Goal: Task Accomplishment & Management: Use online tool/utility

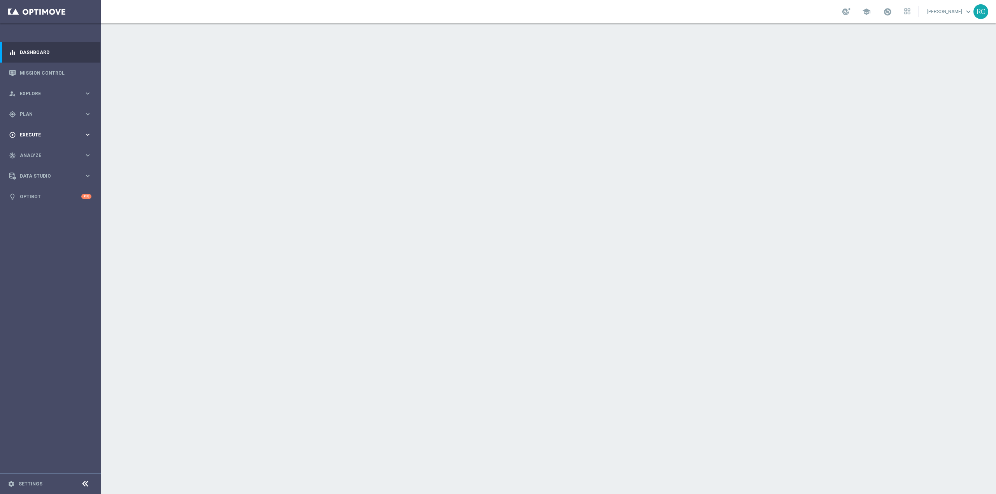
click at [51, 133] on span "Execute" at bounding box center [52, 135] width 64 height 5
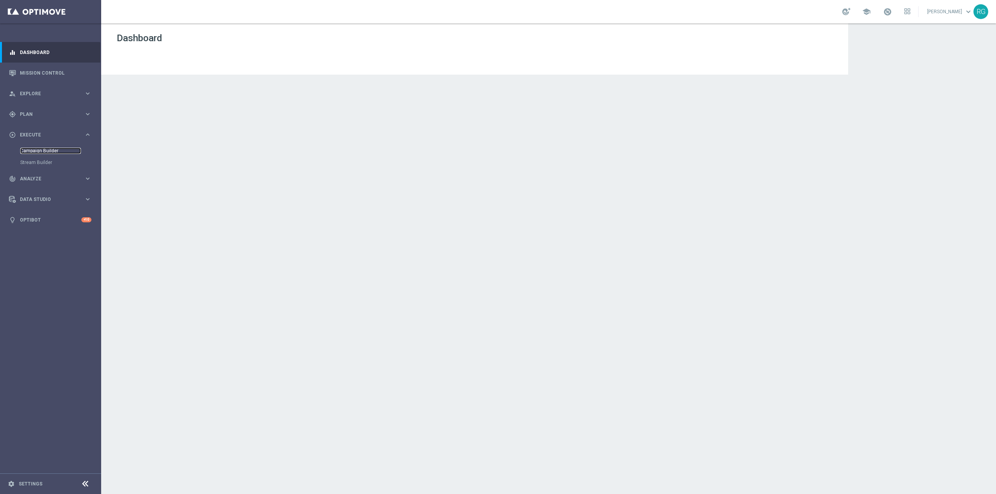
click at [48, 152] on link "Campaign Builder" at bounding box center [50, 151] width 61 height 6
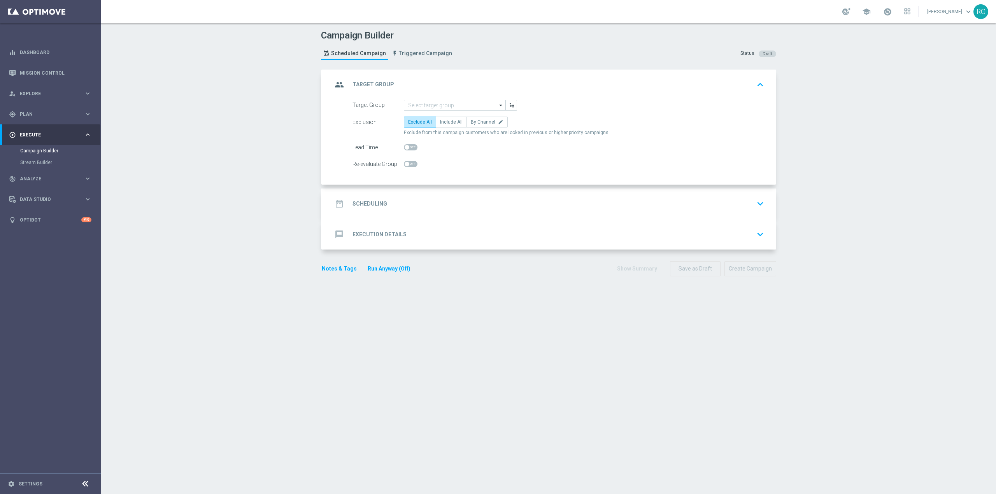
click at [455, 238] on div "message Execution Details keyboard_arrow_down" at bounding box center [549, 234] width 434 height 15
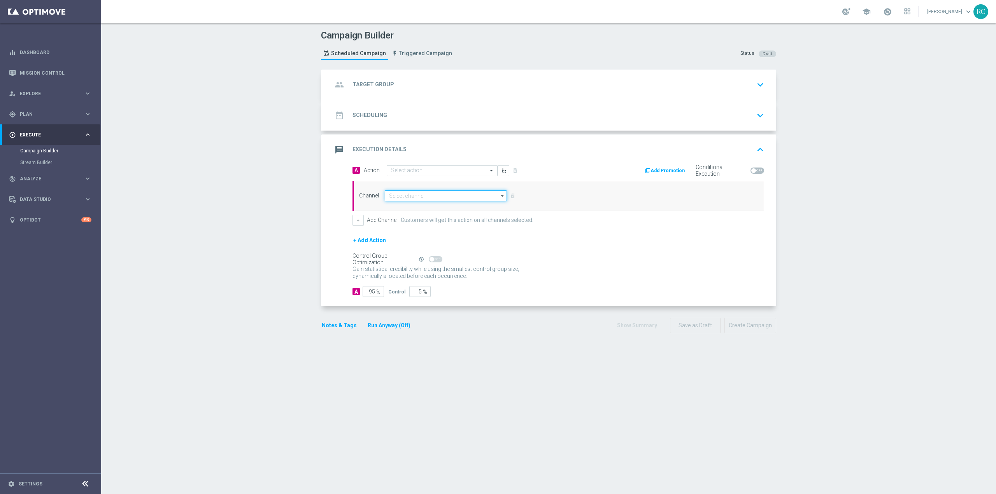
click at [451, 198] on input at bounding box center [446, 196] width 122 height 11
type input "liv"
click at [27, 489] on footer "settings Settings" at bounding box center [50, 484] width 101 height 21
click at [28, 486] on link "Settings" at bounding box center [31, 484] width 24 height 5
